Goal: Find contact information: Find contact information

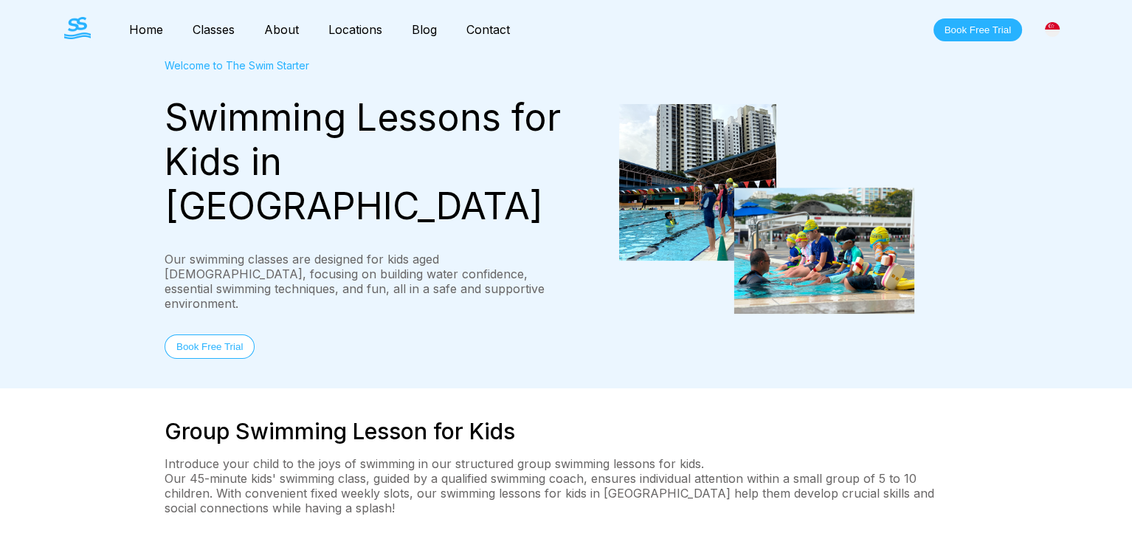
click at [525, 30] on link "Contact" at bounding box center [488, 29] width 73 height 15
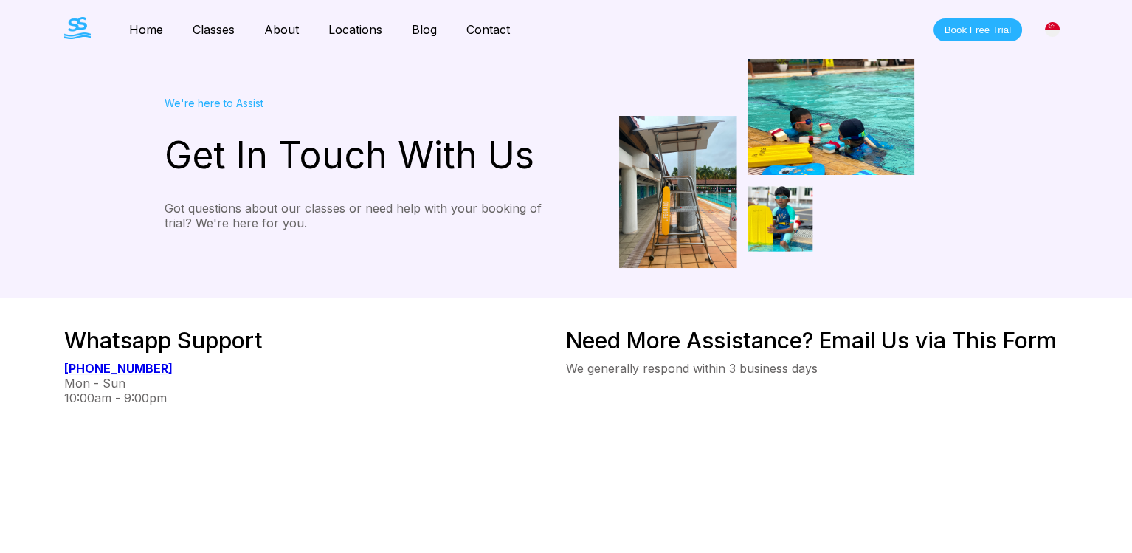
click at [525, 28] on link "Contact" at bounding box center [488, 29] width 73 height 15
click at [146, 34] on link "Home" at bounding box center [145, 29] width 63 height 15
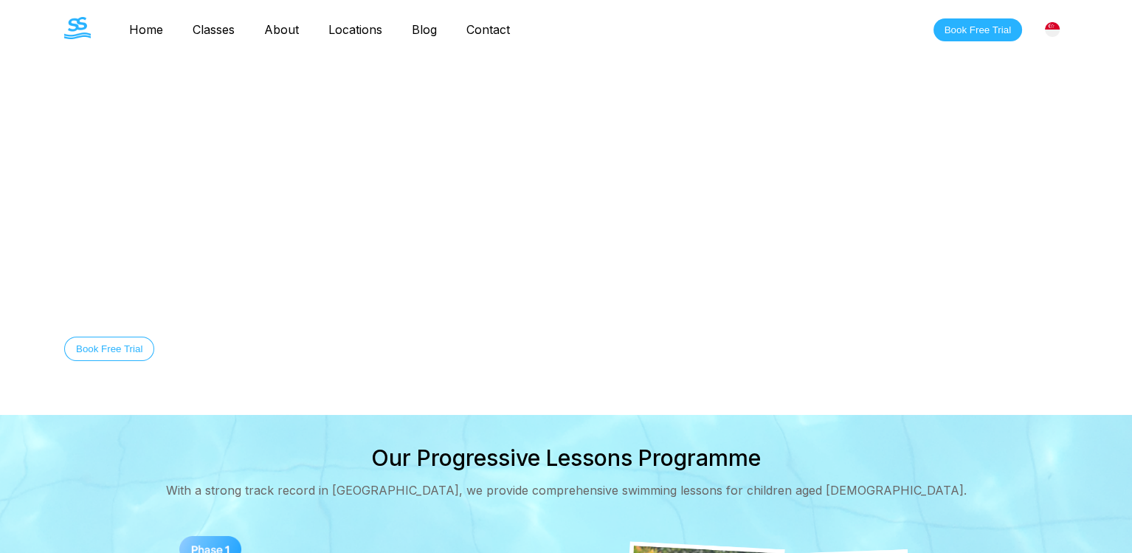
click at [525, 32] on link "Contact" at bounding box center [488, 29] width 73 height 15
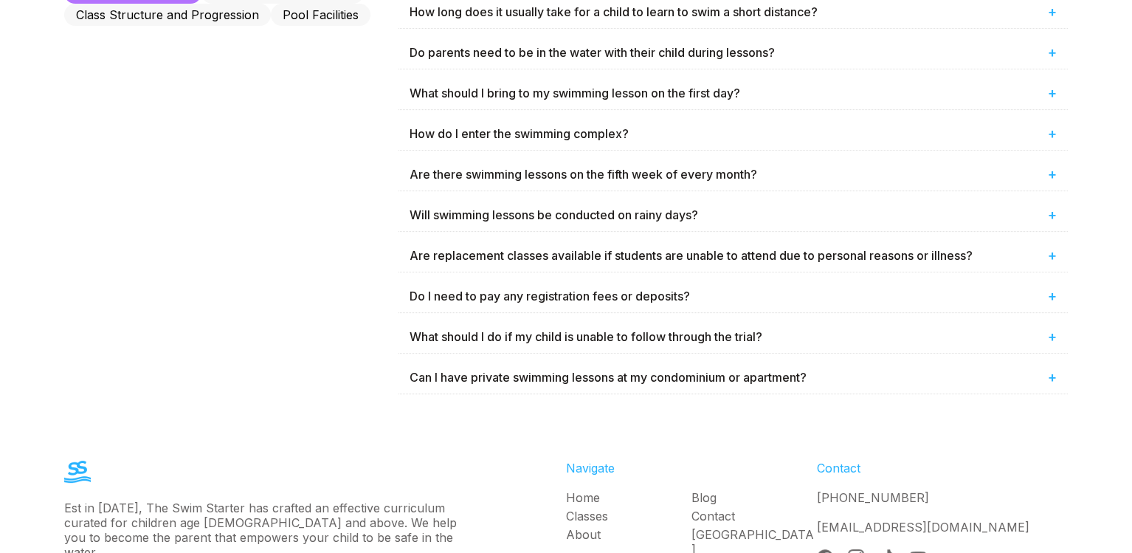
scroll to position [1182, 0]
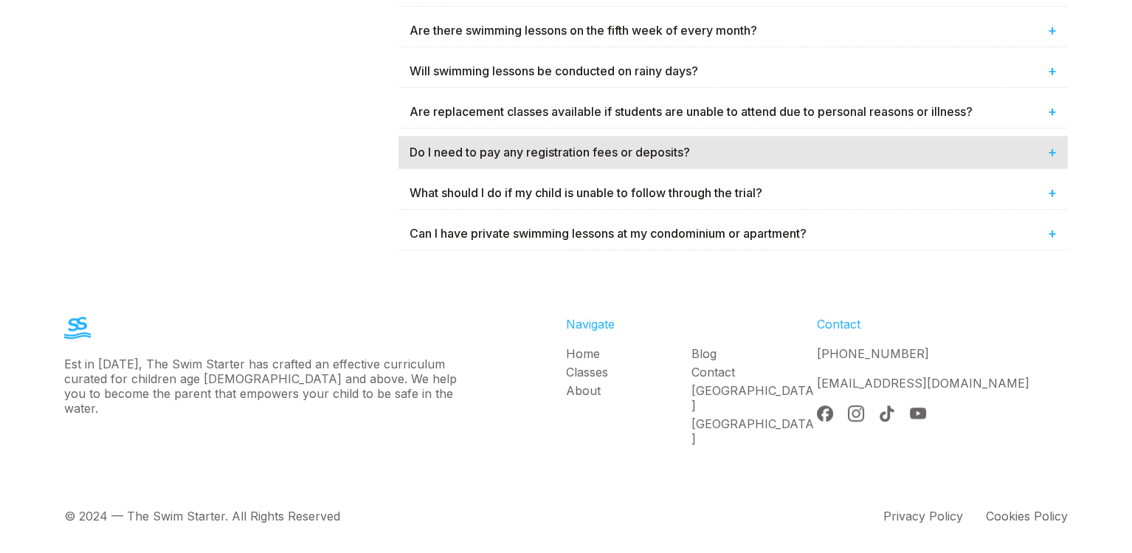
click at [1051, 143] on span "+" at bounding box center [1052, 152] width 9 height 18
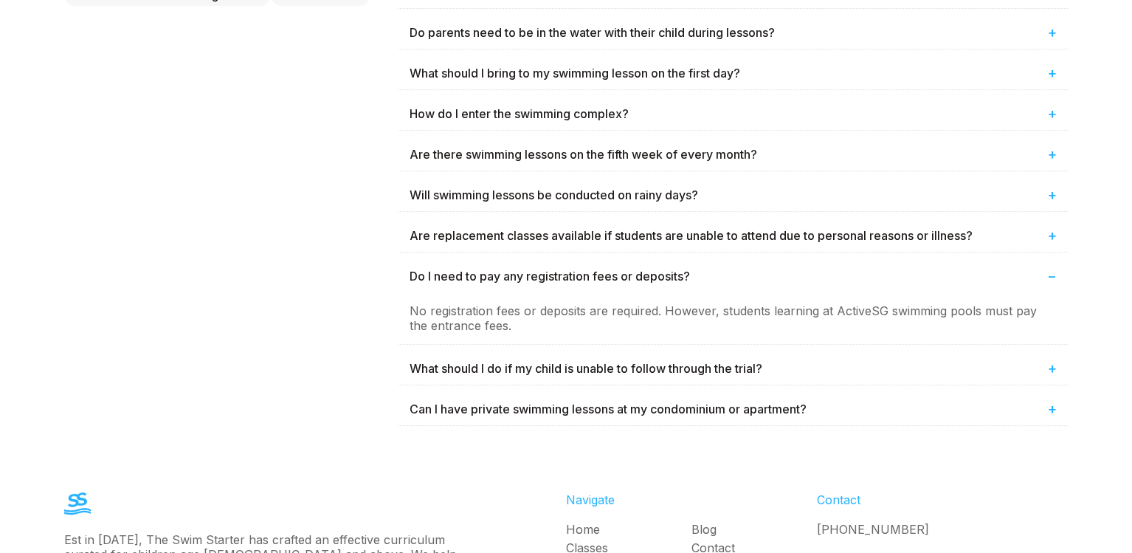
scroll to position [1158, 0]
